Goal: Task Accomplishment & Management: Manage account settings

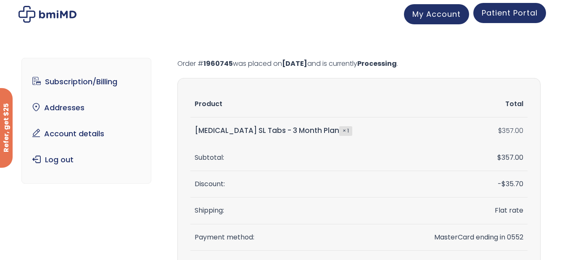
click at [501, 12] on span "Patient Portal" at bounding box center [509, 13] width 56 height 11
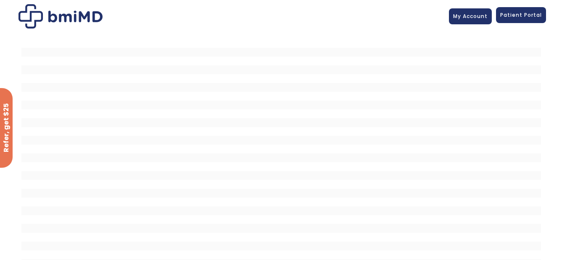
click at [522, 16] on span "Patient Portal" at bounding box center [521, 14] width 42 height 7
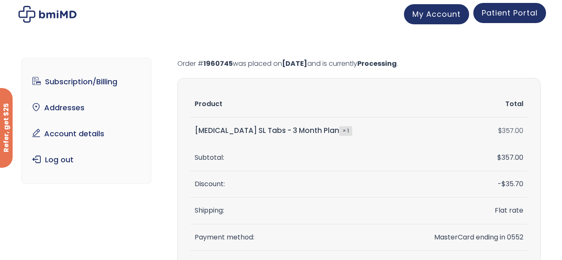
click at [493, 14] on span "Patient Portal" at bounding box center [509, 13] width 56 height 11
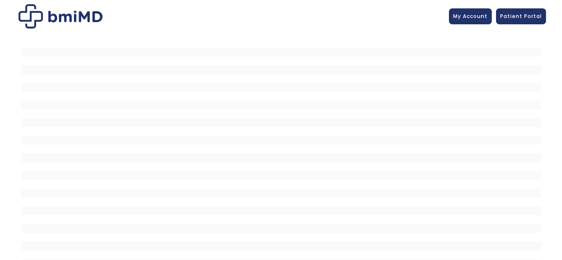
scroll to position [31, 0]
click at [476, 15] on span "My Account" at bounding box center [470, 14] width 34 height 7
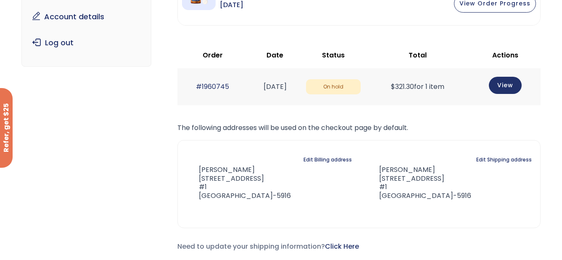
scroll to position [126, 0]
click at [513, 85] on link "View" at bounding box center [505, 84] width 33 height 17
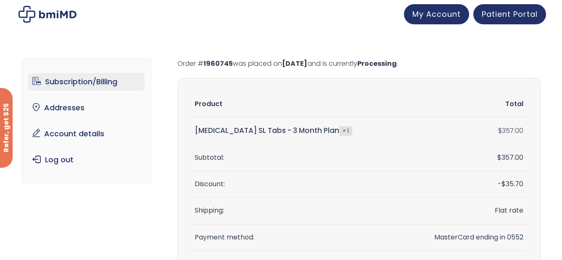
click at [71, 82] on link "Subscription/Billing" at bounding box center [86, 82] width 116 height 18
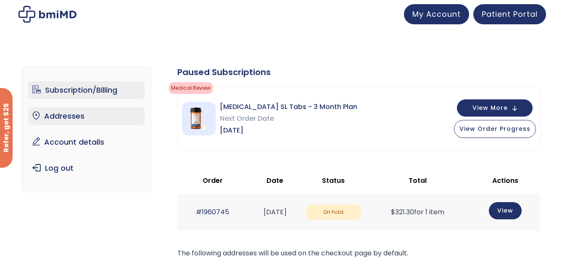
click at [77, 114] on link "Addresses" at bounding box center [86, 117] width 116 height 18
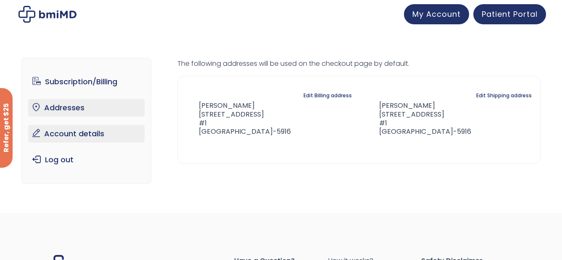
click at [66, 135] on link "Account details" at bounding box center [86, 134] width 116 height 18
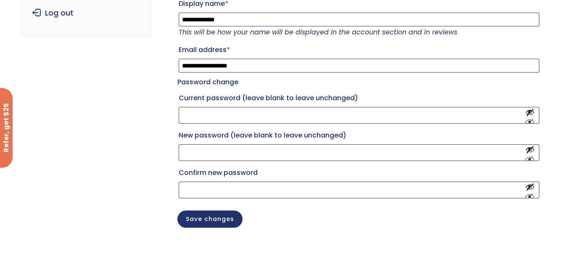
scroll to position [126, 0]
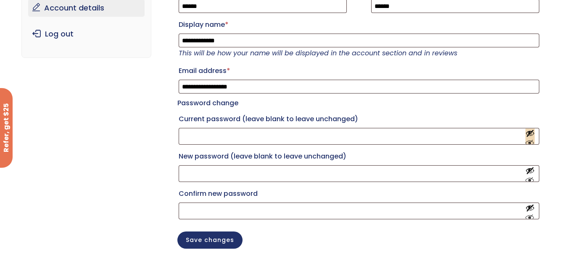
click at [530, 145] on button "Show password" at bounding box center [529, 137] width 9 height 16
click at [529, 145] on button "Hide password" at bounding box center [529, 137] width 9 height 16
click at [533, 145] on button "Show password" at bounding box center [529, 137] width 9 height 16
click at [47, 28] on link "Log out" at bounding box center [86, 34] width 116 height 18
